Goal: Transaction & Acquisition: Book appointment/travel/reservation

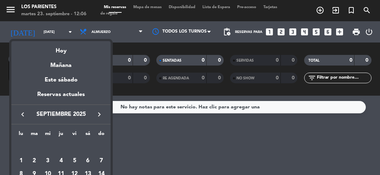
click at [101, 118] on icon "keyboard_arrow_right" at bounding box center [99, 114] width 8 height 8
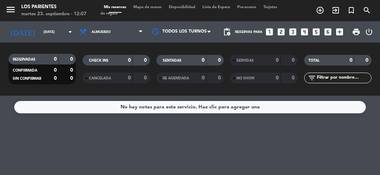
type input "[DATE]"
click at [154, 6] on span "Mapa de mesas" at bounding box center [147, 7] width 35 height 4
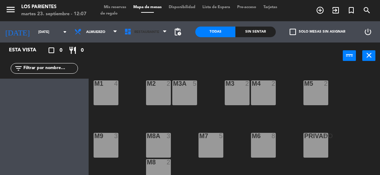
click at [164, 35] on span "Restaurante" at bounding box center [146, 32] width 50 height 16
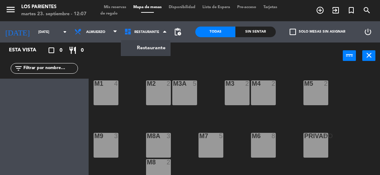
click at [210, 62] on div "power_input close" at bounding box center [216, 55] width 254 height 27
click at [180, 35] on span "pending_actions" at bounding box center [177, 32] width 8 height 8
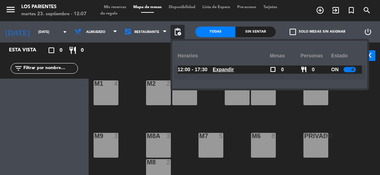
click at [347, 69] on div at bounding box center [349, 69] width 12 height 5
click at [363, 175] on div "M1 4 M2 2 M3 2 M4 2 M3A 5 M5 2 M8A 3 M9 3 M6 8 M7 5 PRIVADO 8 M8 2 T8 2 T9 4 T1…" at bounding box center [235, 142] width 287 height 149
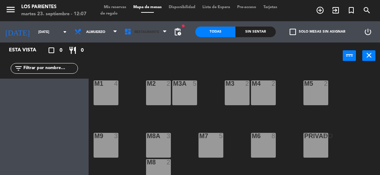
click at [163, 32] on span "Restaurante" at bounding box center [146, 32] width 50 height 16
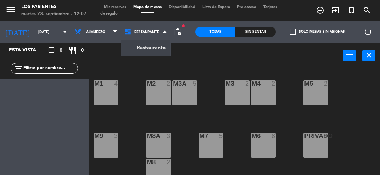
click at [205, 65] on div "power_input close" at bounding box center [216, 55] width 254 height 27
click at [180, 36] on span "pending_actions" at bounding box center [177, 32] width 8 height 8
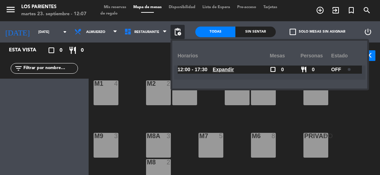
click at [133, 71] on div "M1 4 M2 2 M3 2 M4 2 M3A 5 M5 2 M8A 3 M9 3 M6 8 M7 5 PRIVADO 8 M8 2 T8 2 T9 4 T1…" at bounding box center [235, 142] width 287 height 149
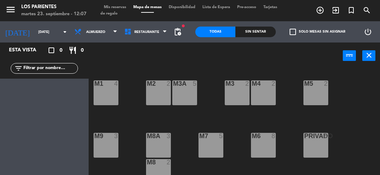
click at [267, 96] on div "M4 2" at bounding box center [263, 92] width 25 height 25
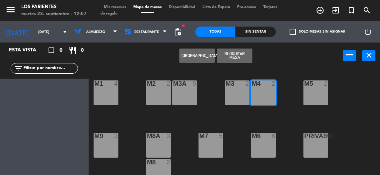
click at [194, 59] on button "[GEOGRAPHIC_DATA]" at bounding box center [196, 56] width 35 height 14
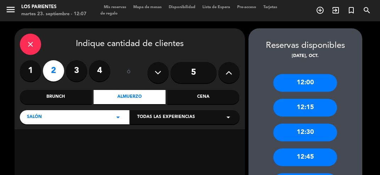
click at [31, 52] on div "close" at bounding box center [30, 44] width 21 height 21
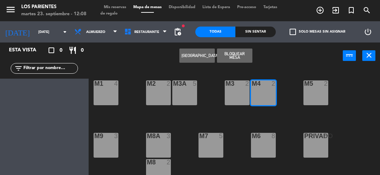
click at [177, 40] on div "fiber_manual_record pending_actions" at bounding box center [177, 31] width 14 height 21
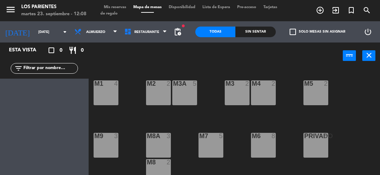
scroll to position [19, 0]
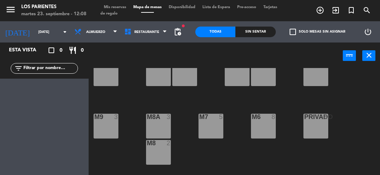
click at [175, 30] on span "pending_actions" at bounding box center [177, 32] width 8 height 8
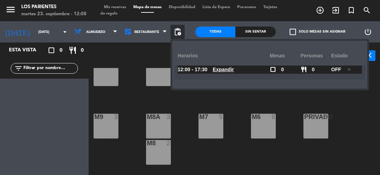
click at [359, 174] on div "M1 4 M2 2 M3 2 M4 2 M3A 5 M5 2 M8A 3 M9 3 M6 8 M7 5 PRIVADO 8 M8 2 T8 2 T9 4 T1…" at bounding box center [235, 142] width 287 height 149
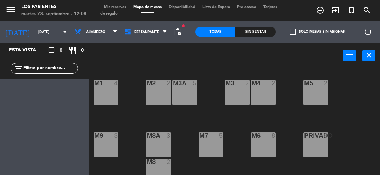
scroll to position [0, 0]
click at [104, 103] on div "M1 4" at bounding box center [105, 92] width 25 height 25
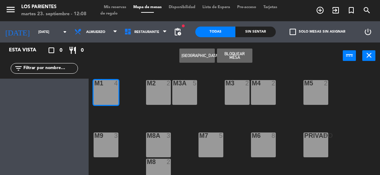
click at [241, 61] on button "Bloquear Mesa" at bounding box center [234, 56] width 35 height 14
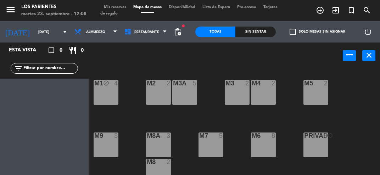
click at [162, 93] on div "M2 2" at bounding box center [158, 92] width 25 height 25
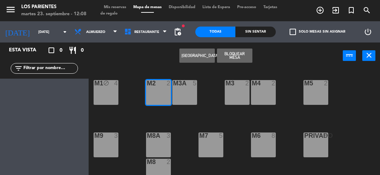
click at [245, 58] on button "Bloquear Mesa" at bounding box center [234, 56] width 35 height 14
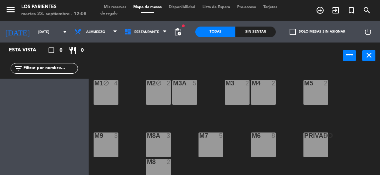
click at [189, 97] on div "M3A 5" at bounding box center [184, 92] width 25 height 25
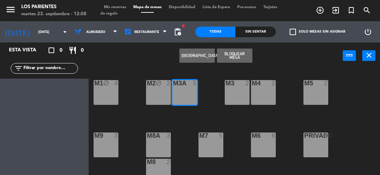
click at [243, 56] on button "Bloquear Mesa" at bounding box center [234, 56] width 35 height 14
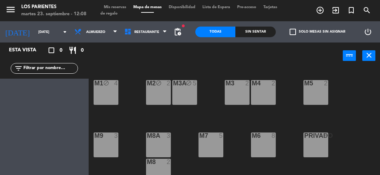
click at [239, 97] on div "M3 2" at bounding box center [236, 92] width 25 height 25
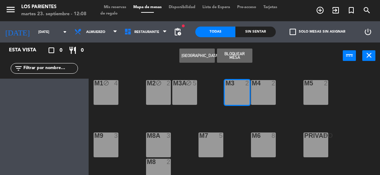
click at [238, 61] on button "Bloquear Mesa" at bounding box center [234, 56] width 35 height 14
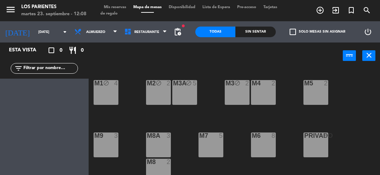
click at [266, 93] on div "M4 2" at bounding box center [263, 92] width 25 height 25
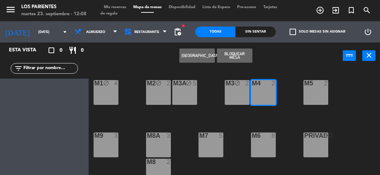
click at [244, 55] on button "Bloquear Mesa" at bounding box center [234, 56] width 35 height 14
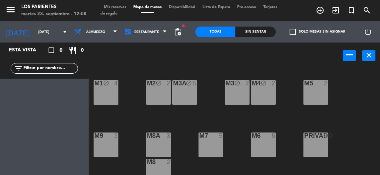
click at [319, 96] on div "M5 2" at bounding box center [315, 92] width 25 height 25
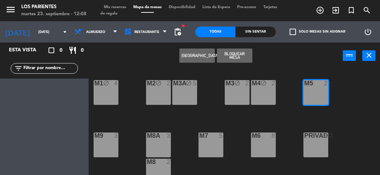
click at [246, 58] on button "Bloquear Mesa" at bounding box center [234, 56] width 35 height 14
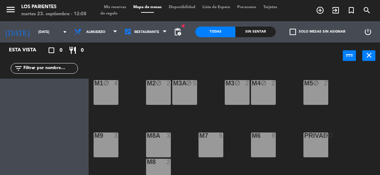
click at [110, 154] on div "M9 3" at bounding box center [105, 144] width 25 height 25
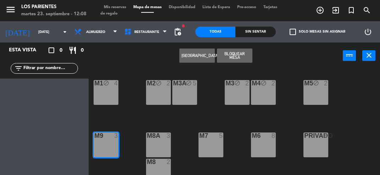
click at [248, 58] on button "Bloquear Mesa" at bounding box center [234, 56] width 35 height 14
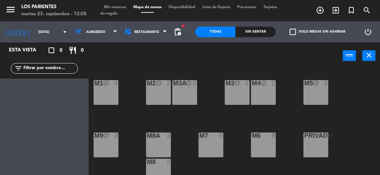
click at [164, 150] on div "M8A 3" at bounding box center [158, 144] width 25 height 25
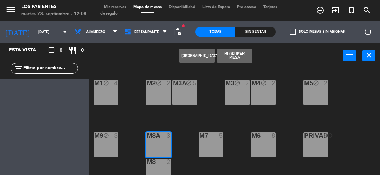
click at [240, 62] on button "Bloquear Mesa" at bounding box center [234, 56] width 35 height 14
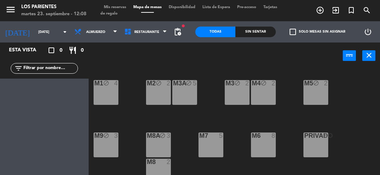
click at [161, 170] on div "M8 2" at bounding box center [158, 171] width 25 height 25
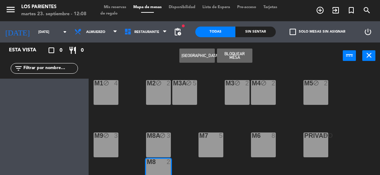
click at [245, 61] on button "Bloquear Mesa" at bounding box center [234, 56] width 35 height 14
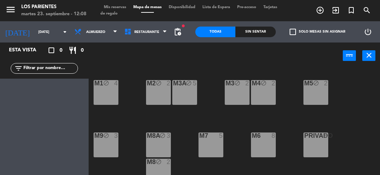
click at [217, 145] on div "M7 5" at bounding box center [210, 144] width 25 height 25
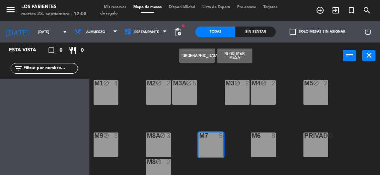
click at [247, 59] on button "Bloquear Mesa" at bounding box center [234, 56] width 35 height 14
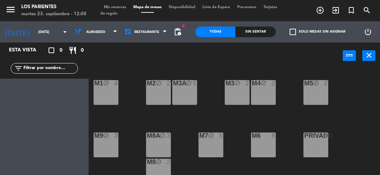
click at [264, 144] on div "M6 8" at bounding box center [263, 144] width 25 height 25
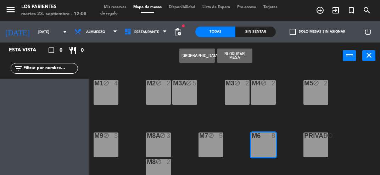
click at [266, 95] on div "M4 block 2" at bounding box center [263, 92] width 25 height 25
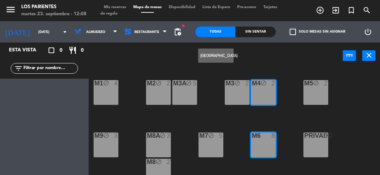
click at [266, 147] on div "M6 8" at bounding box center [263, 144] width 25 height 25
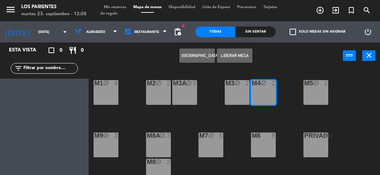
click at [244, 59] on button "Liberar Mesa" at bounding box center [234, 56] width 35 height 14
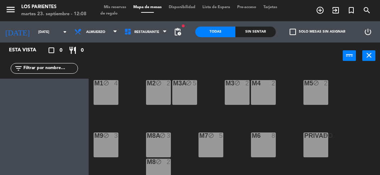
click at [268, 94] on div "M4 2" at bounding box center [263, 92] width 25 height 25
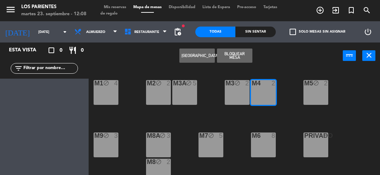
click at [237, 60] on button "Bloquear Mesa" at bounding box center [234, 56] width 35 height 14
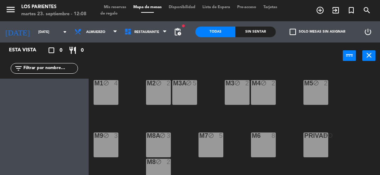
click at [272, 150] on div "M6 8" at bounding box center [263, 144] width 25 height 25
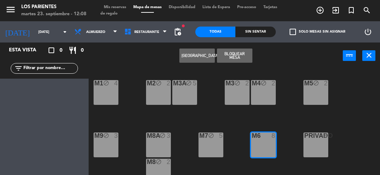
click at [240, 62] on button "Bloquear Mesa" at bounding box center [234, 56] width 35 height 14
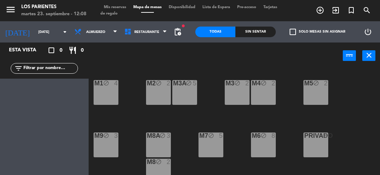
click at [314, 153] on div "PRIVADO 8" at bounding box center [315, 144] width 25 height 25
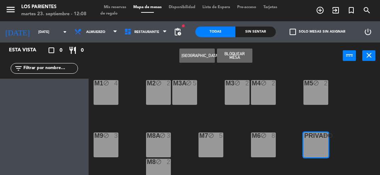
click at [240, 61] on button "Bloquear Mesa" at bounding box center [234, 56] width 35 height 14
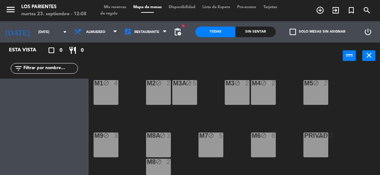
scroll to position [19, 0]
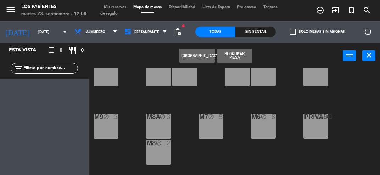
click at [245, 58] on button "Bloquear Mesa" at bounding box center [234, 56] width 35 height 14
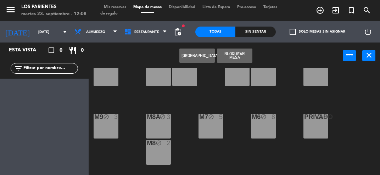
click at [242, 61] on button "Bloquear Mesa" at bounding box center [234, 56] width 35 height 14
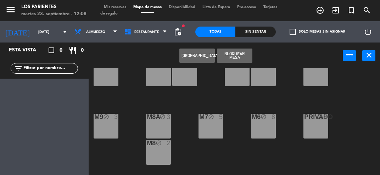
click at [245, 60] on button "Bloquear Mesa" at bounding box center [234, 56] width 35 height 14
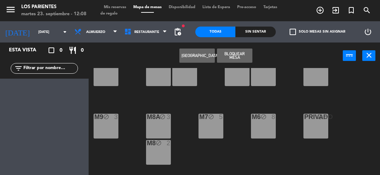
click at [247, 61] on button "Bloquear Mesa" at bounding box center [234, 56] width 35 height 14
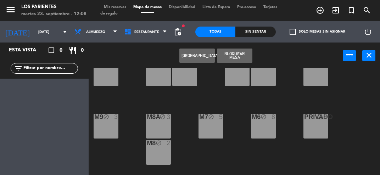
click at [248, 59] on button "Bloquear Mesa" at bounding box center [234, 56] width 35 height 14
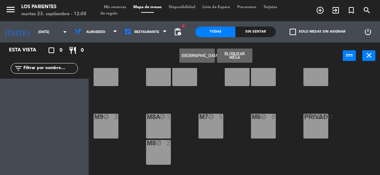
click at [246, 61] on button "Bloquear Mesa" at bounding box center [234, 56] width 35 height 14
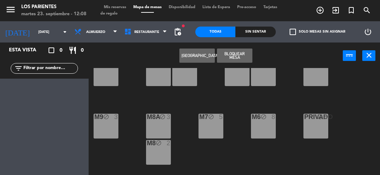
click at [244, 61] on button "Bloquear Mesa" at bounding box center [234, 56] width 35 height 14
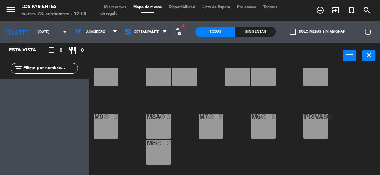
click at [316, 135] on div "PRIVADO block 8" at bounding box center [315, 126] width 25 height 25
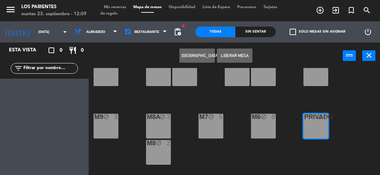
click at [329, 172] on div "M1 block 4 M2 block 2 M3 block 2 M4 block 2 M3A block 5 M5 block 2 M8A block 3 …" at bounding box center [235, 142] width 287 height 149
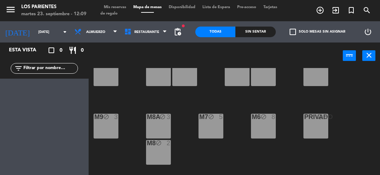
click at [181, 34] on span "pending_actions" at bounding box center [177, 32] width 8 height 8
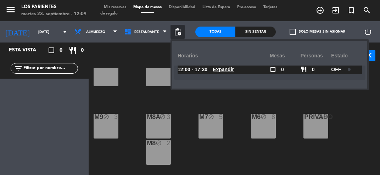
click at [369, 135] on div "M1 block 4 M2 block 2 M3 block 2 M4 block 2 M3A block 5 M5 block 2 M8A block 3 …" at bounding box center [235, 142] width 287 height 149
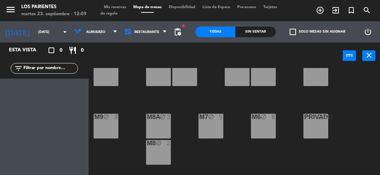
click at [62, 28] on icon "arrow_drop_down" at bounding box center [65, 32] width 8 height 8
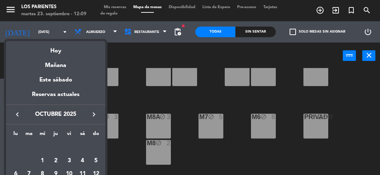
click at [64, 53] on div "Hoy" at bounding box center [55, 48] width 99 height 15
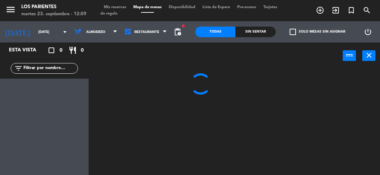
scroll to position [0, 0]
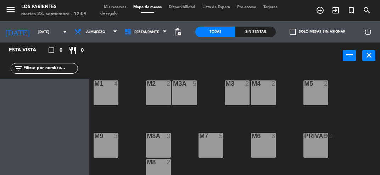
click at [53, 33] on input "[DATE]" at bounding box center [59, 32] width 48 height 11
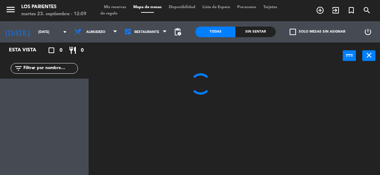
type input "[DATE]"
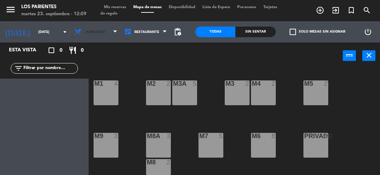
click at [113, 30] on icon at bounding box center [114, 32] width 3 height 6
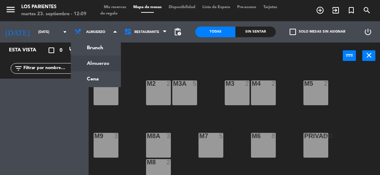
click at [100, 79] on ng-component "menu Los Parientes [DATE] 23. septiembre - 12:09 Mis reservas Mapa de mesas Dis…" at bounding box center [190, 108] width 380 height 217
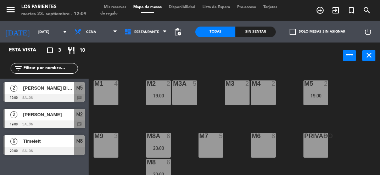
click at [118, 13] on span "Tarjetas de regalo" at bounding box center [188, 10] width 177 height 10
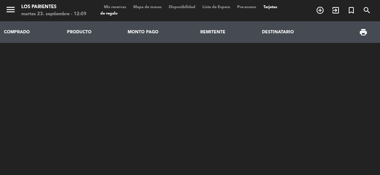
click at [124, 13] on span "Tarjetas de regalo" at bounding box center [188, 10] width 177 height 10
click at [119, 6] on span "Mis reservas" at bounding box center [114, 7] width 29 height 4
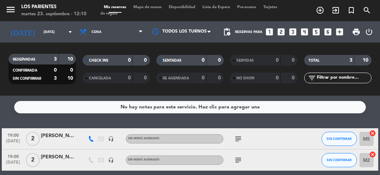
scroll to position [19, 0]
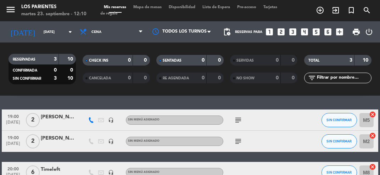
click at [64, 33] on input "[DATE]" at bounding box center [64, 32] width 48 height 11
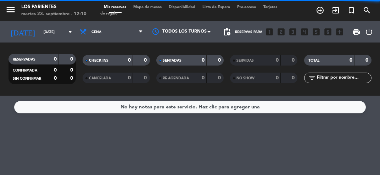
scroll to position [0, 0]
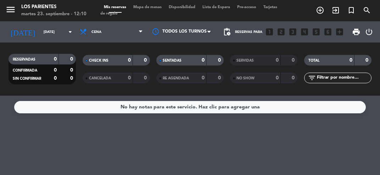
click at [70, 32] on icon "arrow_drop_down" at bounding box center [70, 32] width 8 height 8
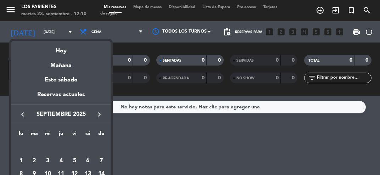
click at [102, 112] on icon "keyboard_arrow_right" at bounding box center [99, 114] width 8 height 8
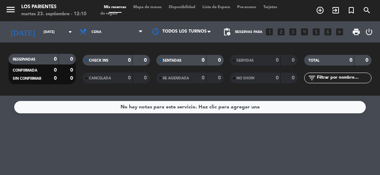
type input "[DATE]"
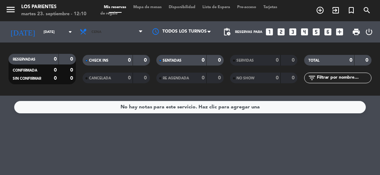
click at [139, 36] on span "Cena" at bounding box center [111, 32] width 70 height 16
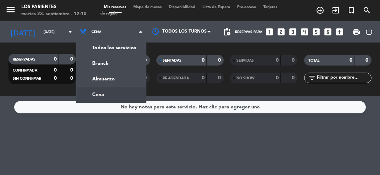
click at [122, 80] on div "menu Los Parientes [DATE] 23. septiembre - 12:10 Mis reservas Mapa de mesas Dis…" at bounding box center [190, 48] width 380 height 96
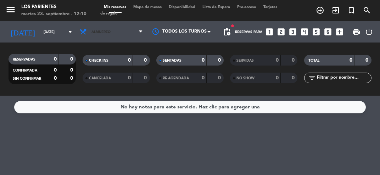
click at [131, 34] on span "Almuerzo" at bounding box center [111, 32] width 70 height 16
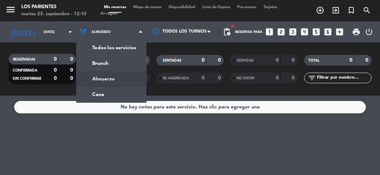
click at [125, 95] on div "menu Los Parientes [DATE] 23. septiembre - 12:10 Mis reservas Mapa de mesas Dis…" at bounding box center [190, 48] width 380 height 96
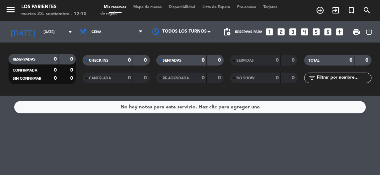
click at [156, 8] on span "Mapa de mesas" at bounding box center [147, 7] width 35 height 4
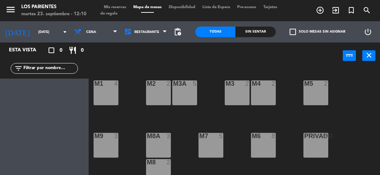
click at [52, 35] on input "[DATE]" at bounding box center [59, 32] width 48 height 11
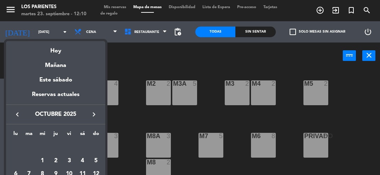
click at [61, 55] on div "Hoy" at bounding box center [55, 48] width 99 height 15
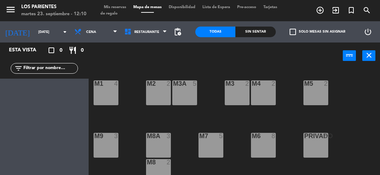
type input "[DATE]"
click at [110, 34] on span "Cena" at bounding box center [96, 32] width 50 height 16
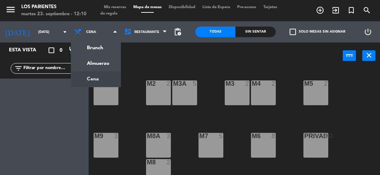
click at [110, 63] on ng-component "menu Los Parientes [DATE] 23. septiembre - 12:10 Mis reservas Mapa de mesas Dis…" at bounding box center [190, 108] width 380 height 217
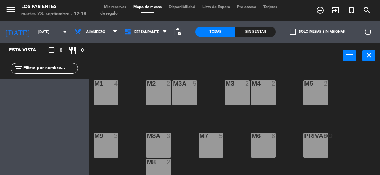
click at [113, 7] on span "Mis reservas" at bounding box center [114, 7] width 29 height 4
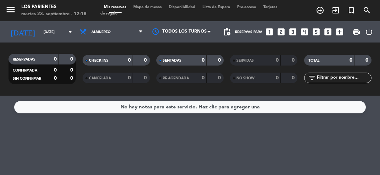
click at [339, 34] on icon "add_box" at bounding box center [339, 31] width 9 height 9
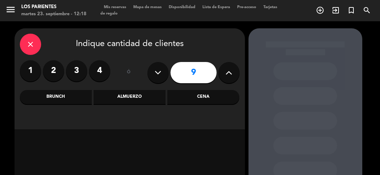
click at [160, 75] on icon at bounding box center [157, 72] width 7 height 11
click at [160, 74] on icon at bounding box center [157, 72] width 7 height 11
type input "7"
click at [138, 103] on div "Almuerzo" at bounding box center [129, 97] width 72 height 14
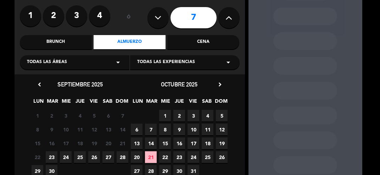
scroll to position [57, 0]
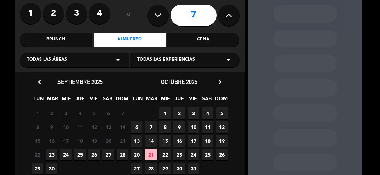
click at [50, 159] on span "23" at bounding box center [52, 155] width 12 height 12
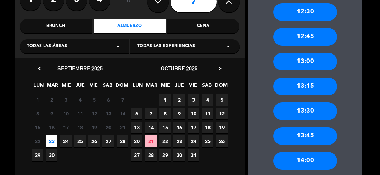
scroll to position [79, 0]
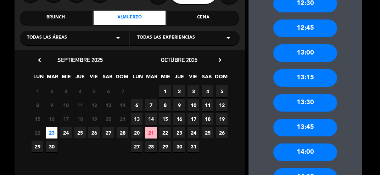
click at [320, 104] on div "13:30" at bounding box center [305, 103] width 64 height 18
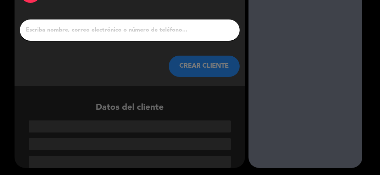
scroll to position [11, 0]
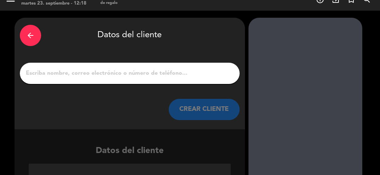
click at [198, 75] on input "1" at bounding box center [129, 73] width 209 height 10
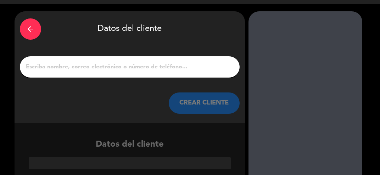
scroll to position [20, 0]
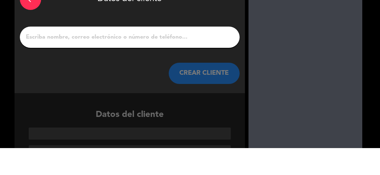
click at [180, 67] on input "1" at bounding box center [129, 64] width 209 height 10
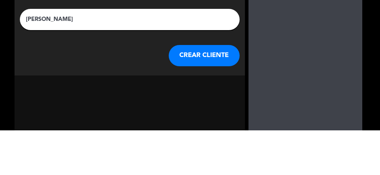
scroll to position [3, 0]
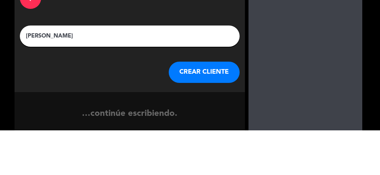
type input "[PERSON_NAME]"
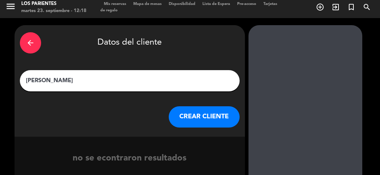
scroll to position [0, 0]
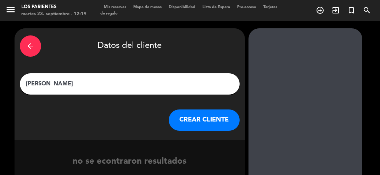
click at [218, 118] on button "CREAR CLIENTE" at bounding box center [204, 119] width 71 height 21
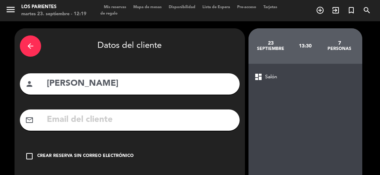
scroll to position [28, 0]
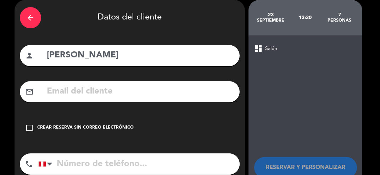
click at [32, 126] on icon "check_box_outline_blank" at bounding box center [29, 128] width 8 height 8
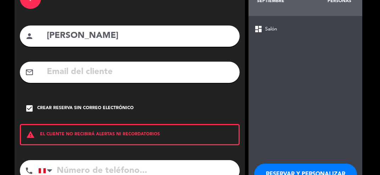
scroll to position [55, 0]
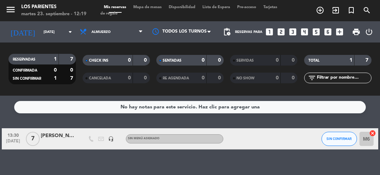
click at [198, 175] on div "No hay notas para este servicio. Haz clic para agregar una 13:30 [DATE] 7 [PERS…" at bounding box center [190, 135] width 380 height 79
